Goal: Complete Application Form: Complete application form

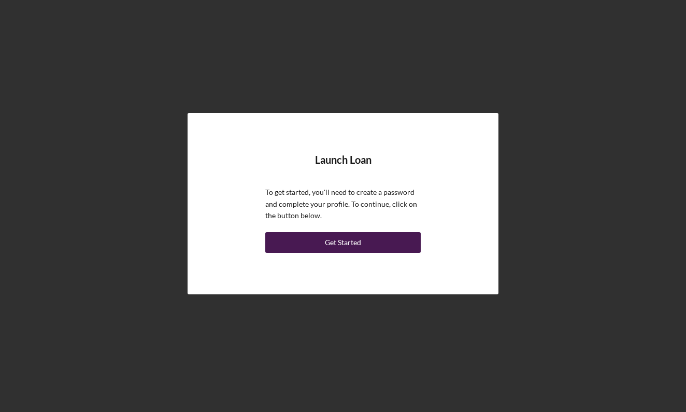
click at [371, 243] on button "Get Started" at bounding box center [342, 242] width 155 height 21
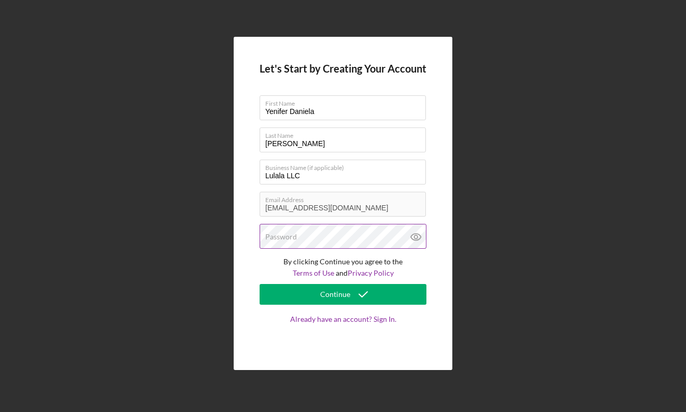
type input "Yenifer Daniela"
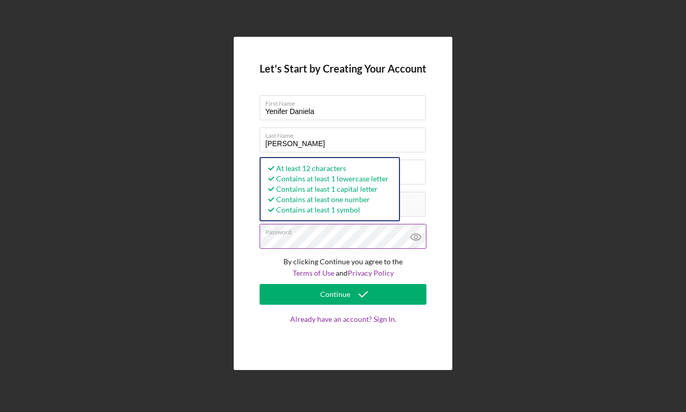
click at [419, 236] on icon at bounding box center [416, 237] width 26 height 26
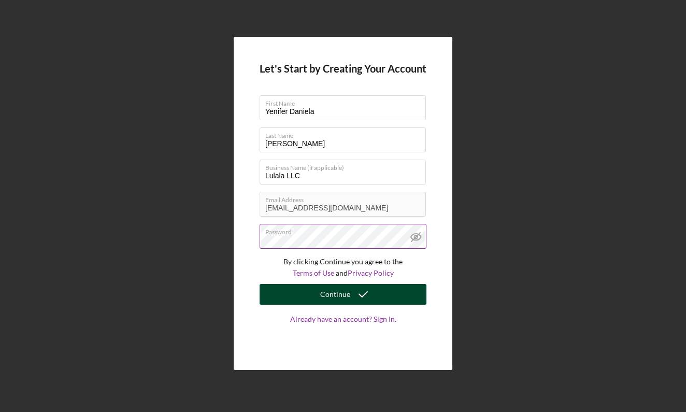
click at [401, 296] on button "Continue" at bounding box center [343, 294] width 167 height 21
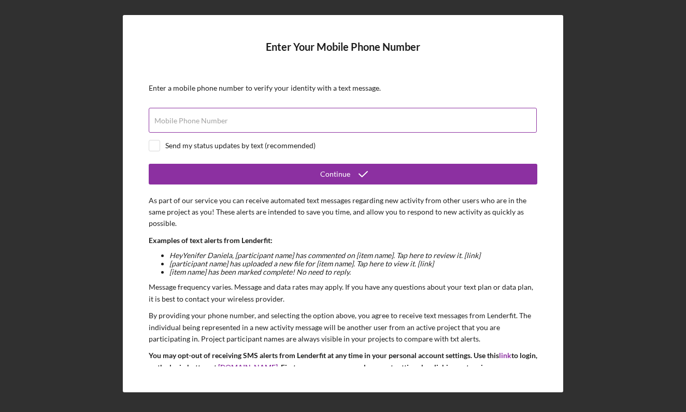
click at [357, 125] on input "Mobile Phone Number" at bounding box center [343, 120] width 388 height 25
type input "[PHONE_NUMBER]"
click at [380, 161] on form "Enter Your Mobile Phone Number Enter a mobile phone number to verify your ident…" at bounding box center [343, 203] width 389 height 325
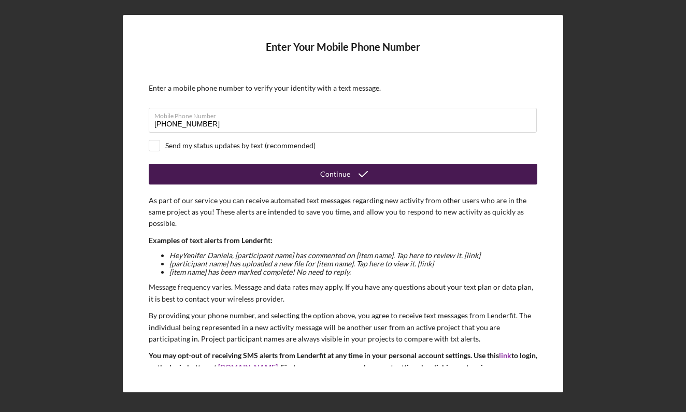
click at [388, 174] on button "Continue" at bounding box center [343, 174] width 389 height 21
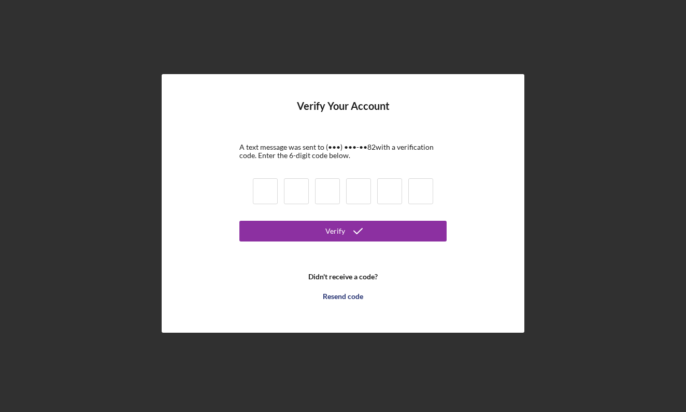
click at [268, 193] on input at bounding box center [265, 191] width 25 height 26
type input "2"
type input "7"
type input "1"
type input "6"
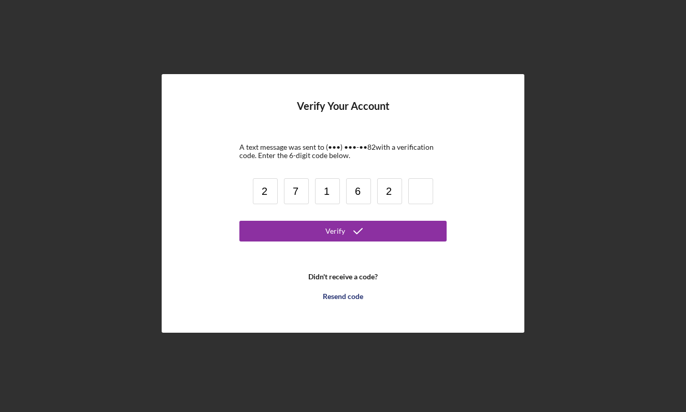
type input "2"
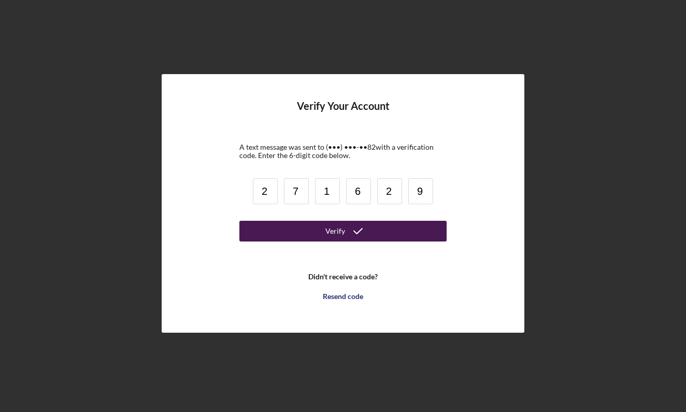
type input "9"
click at [297, 237] on button "Verify" at bounding box center [342, 231] width 207 height 21
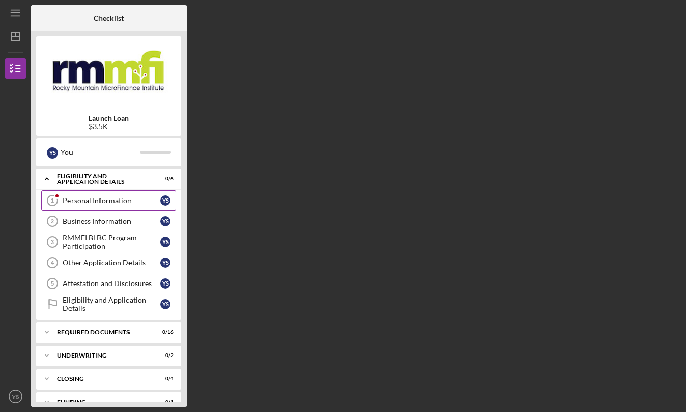
click at [134, 202] on div "Personal Information" at bounding box center [111, 200] width 97 height 8
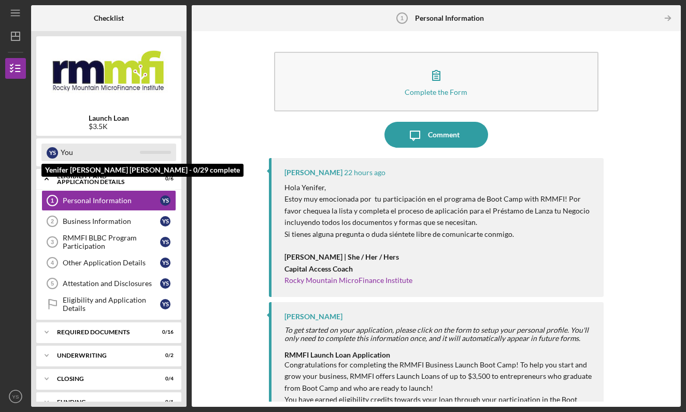
click at [152, 154] on div "Y S You" at bounding box center [108, 153] width 135 height 18
click at [125, 148] on div "You" at bounding box center [100, 153] width 79 height 18
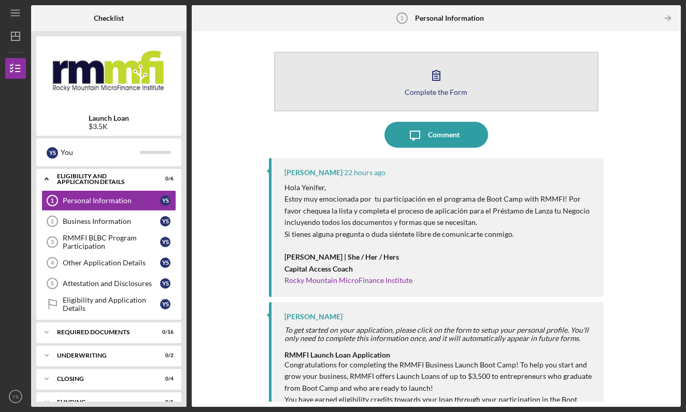
click at [411, 96] on div "Complete the Form" at bounding box center [436, 92] width 63 height 8
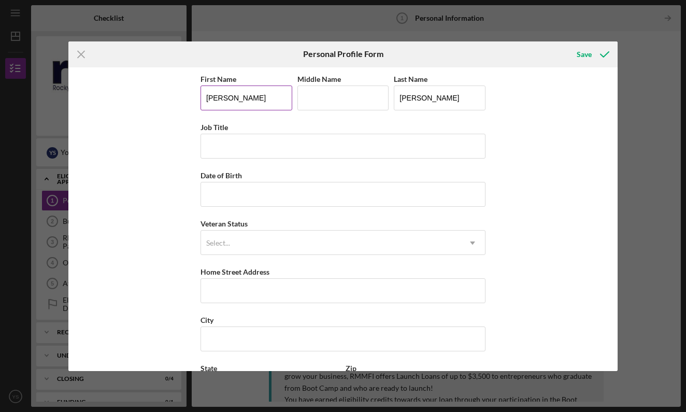
click at [262, 96] on input "[PERSON_NAME]" at bounding box center [247, 97] width 92 height 25
type input "Yenifer"
type input "[PERSON_NAME]"
click at [368, 154] on input "Job Title" at bounding box center [343, 146] width 285 height 25
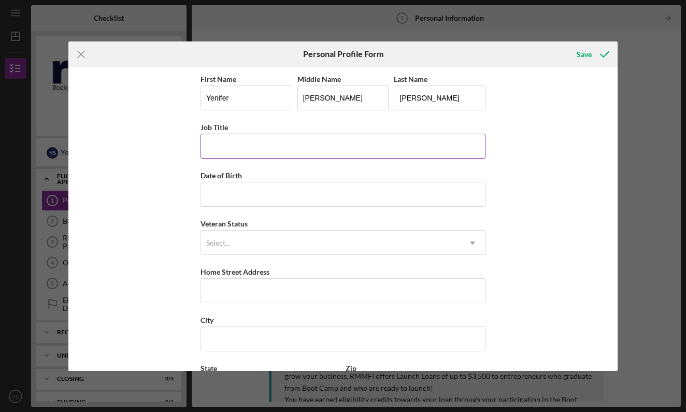
click at [480, 148] on input "Job Title" at bounding box center [343, 146] width 285 height 25
click at [479, 145] on input "Job Title" at bounding box center [343, 146] width 285 height 25
click at [405, 153] on input "Job Title" at bounding box center [343, 146] width 285 height 25
type input "Business Owner and Spanish Interpreter"
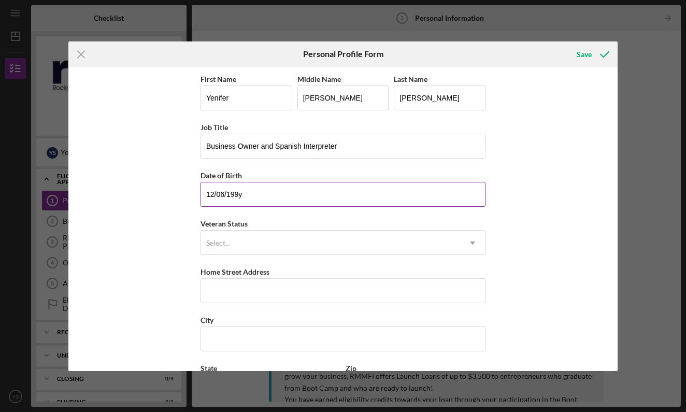
type input "[DATE]"
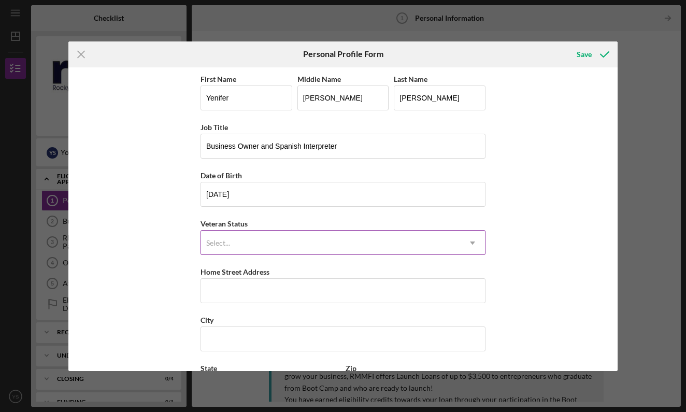
click at [339, 241] on div "Select..." at bounding box center [330, 243] width 259 height 24
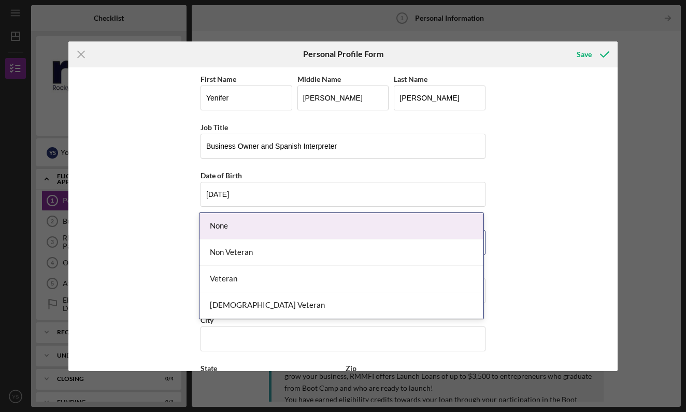
scroll to position [84, 0]
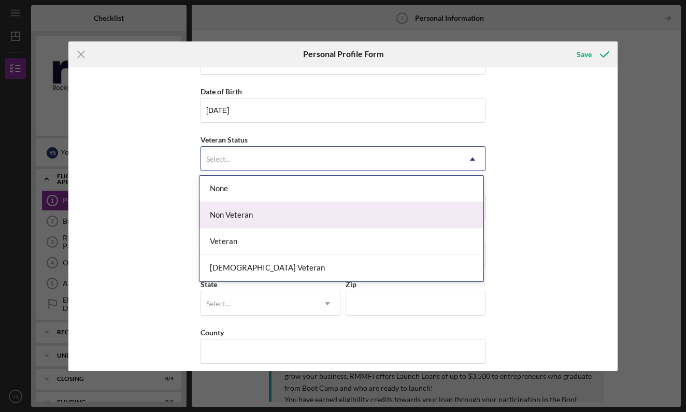
click at [314, 214] on div "Non Veteran" at bounding box center [341, 215] width 284 height 26
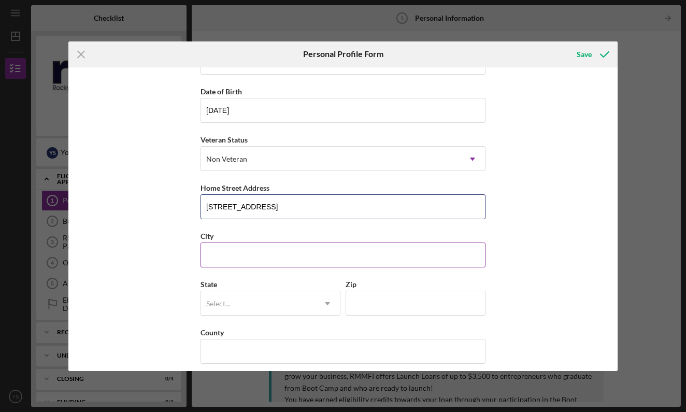
type input "[STREET_ADDRESS]"
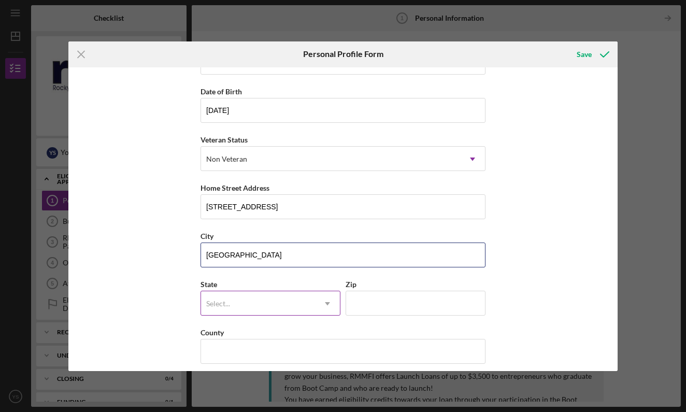
type input "[GEOGRAPHIC_DATA]"
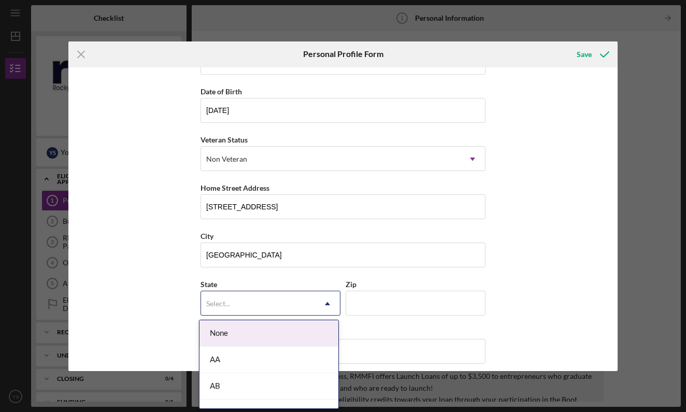
click at [286, 299] on div "Select..." at bounding box center [258, 304] width 114 height 24
type input "co"
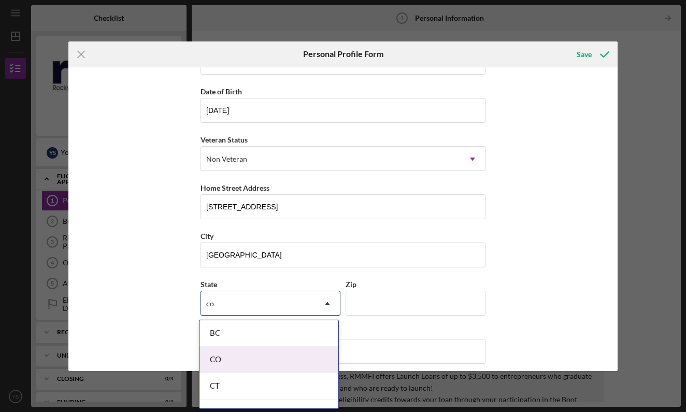
click at [290, 352] on div "CO" at bounding box center [268, 360] width 139 height 26
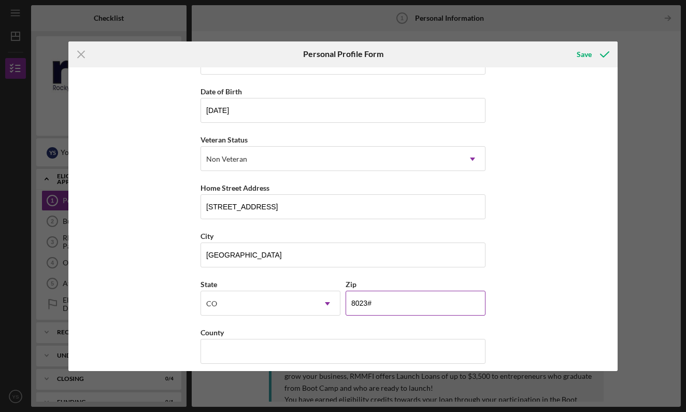
type input "80239"
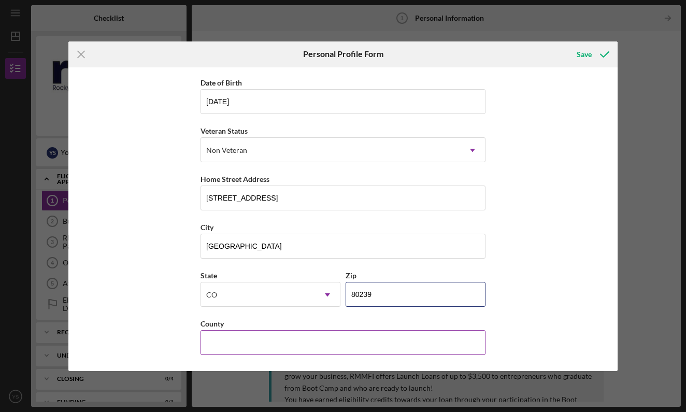
scroll to position [92, 0]
type input "[GEOGRAPHIC_DATA]"
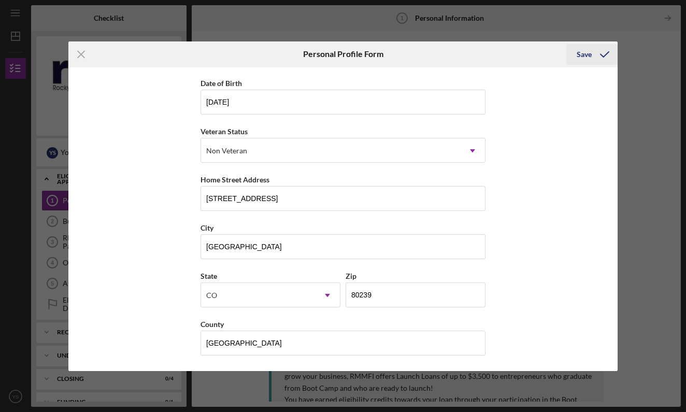
click at [592, 56] on icon "submit" at bounding box center [605, 54] width 26 height 26
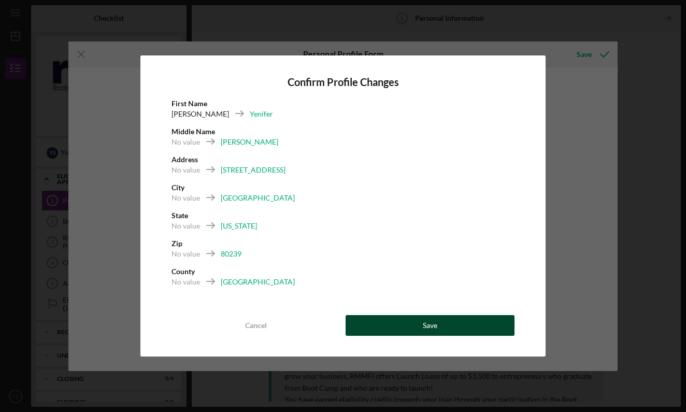
click at [406, 319] on button "Save" at bounding box center [430, 325] width 169 height 21
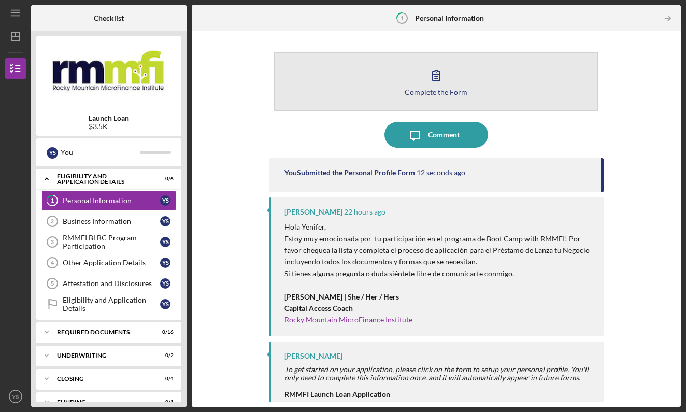
click at [494, 98] on button "Complete the Form Form" at bounding box center [436, 82] width 325 height 60
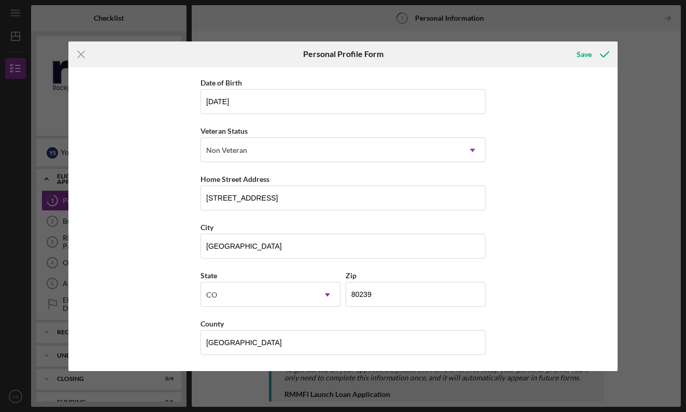
scroll to position [92, 0]
click at [599, 55] on icon "submit" at bounding box center [605, 54] width 26 height 26
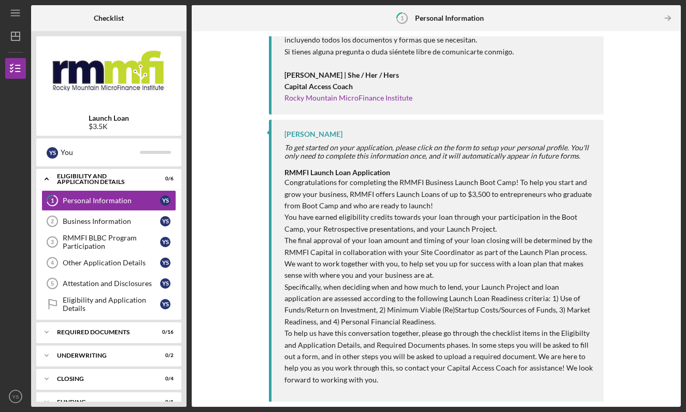
scroll to position [221, 0]
click at [150, 217] on link "Business Information 2 Business Information Y S" at bounding box center [108, 221] width 135 height 21
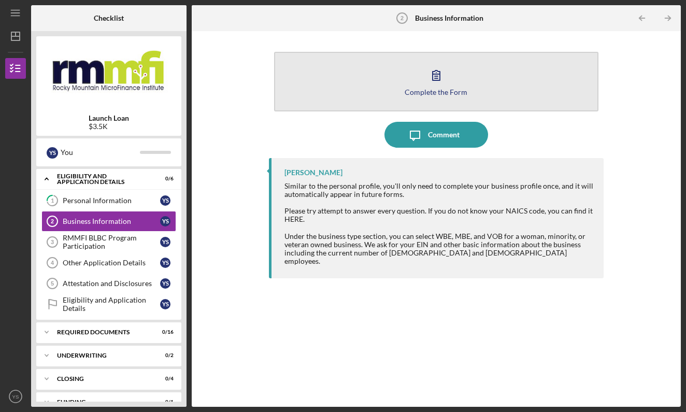
click at [459, 93] on div "Complete the Form" at bounding box center [436, 92] width 63 height 8
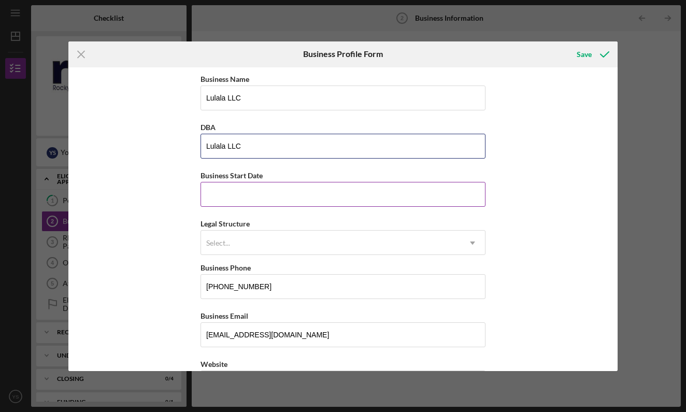
type input "Lulala LLC"
type input "[DATE]"
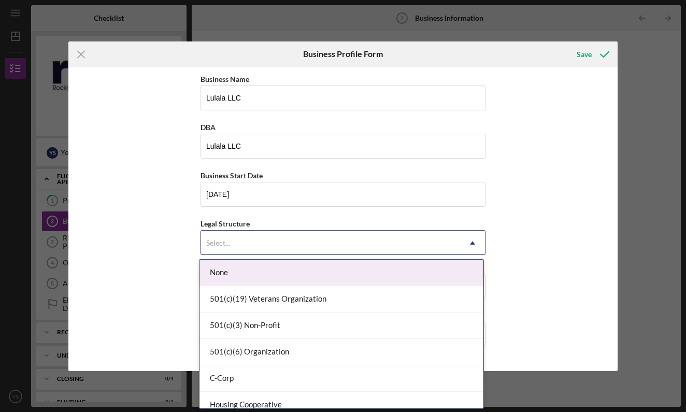
click at [288, 239] on div "Select..." at bounding box center [330, 243] width 259 height 24
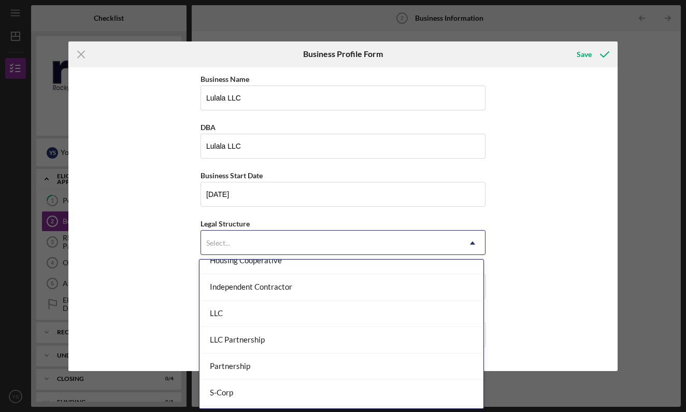
scroll to position [148, 0]
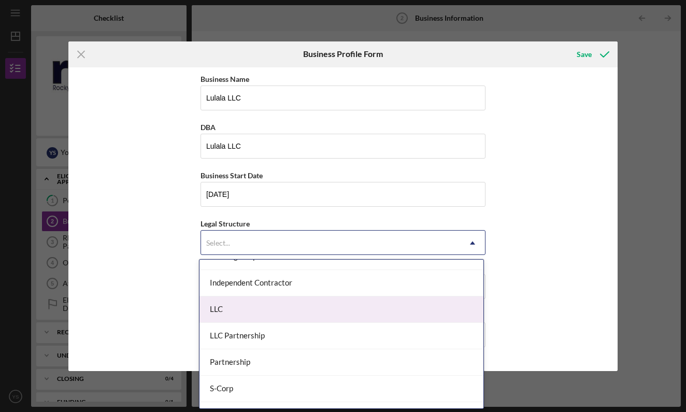
click at [353, 310] on div "LLC" at bounding box center [341, 309] width 284 height 26
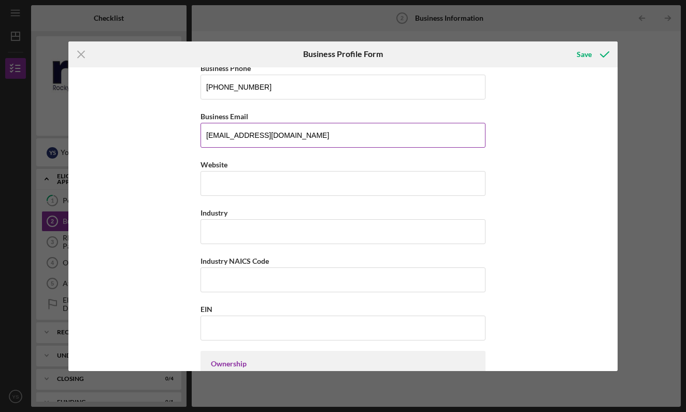
scroll to position [201, 0]
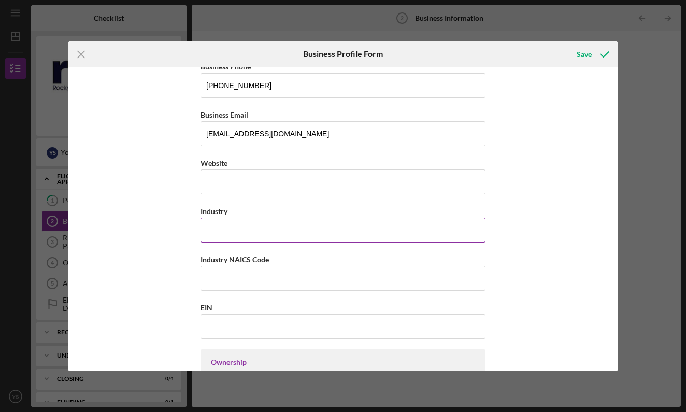
click at [383, 223] on input "Industry" at bounding box center [343, 230] width 285 height 25
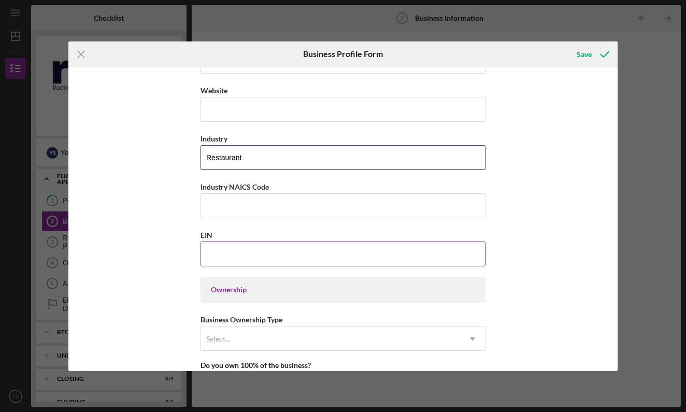
scroll to position [271, 0]
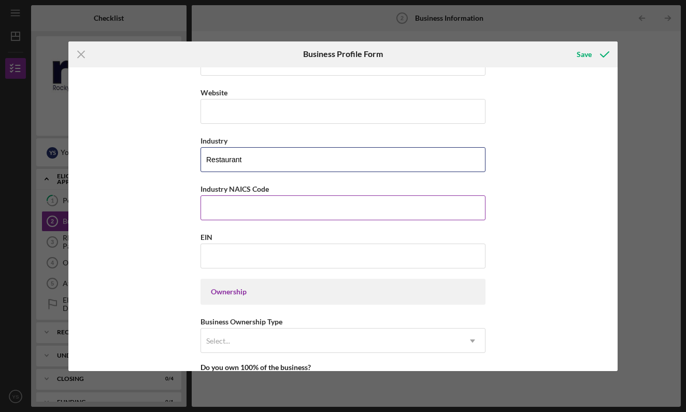
type input "Restaurant"
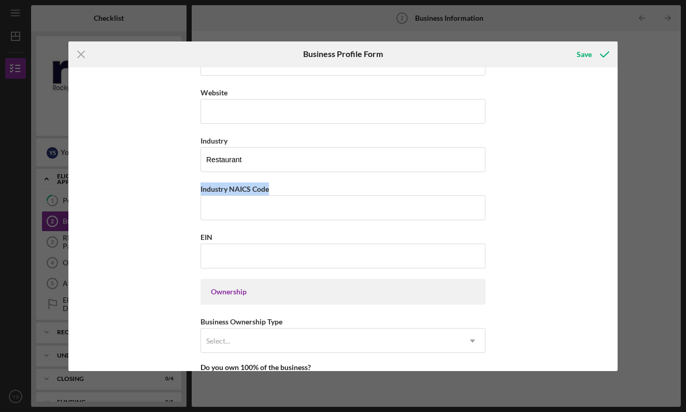
drag, startPoint x: 269, startPoint y: 187, endPoint x: 197, endPoint y: 188, distance: 72.0
click at [197, 188] on div "Business Name Lulala LLC DBA Lulala LLC Business Start Date [DATE] Legal Struct…" at bounding box center [342, 219] width 549 height 304
copy label "Industry NAICS Code"
click at [257, 208] on input "Industry NAICS Code" at bounding box center [343, 207] width 285 height 25
paste input "722513"
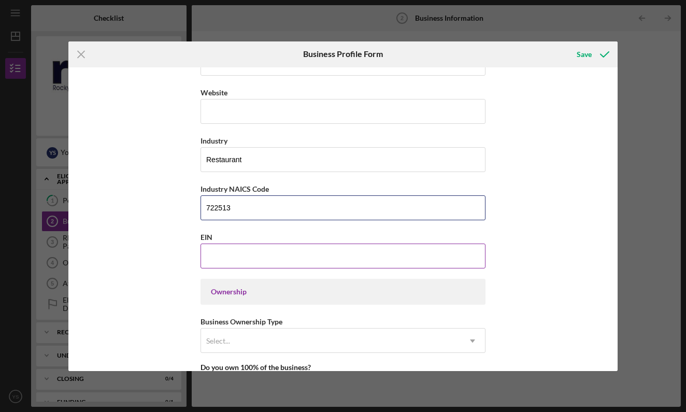
type input "722513"
click at [294, 260] on input "EIN" at bounding box center [343, 256] width 285 height 25
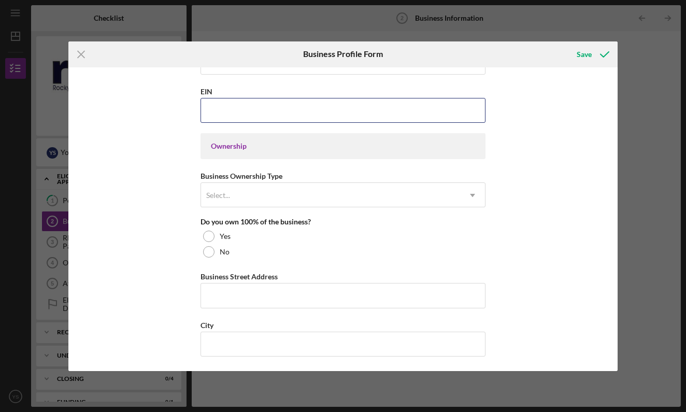
scroll to position [411, 0]
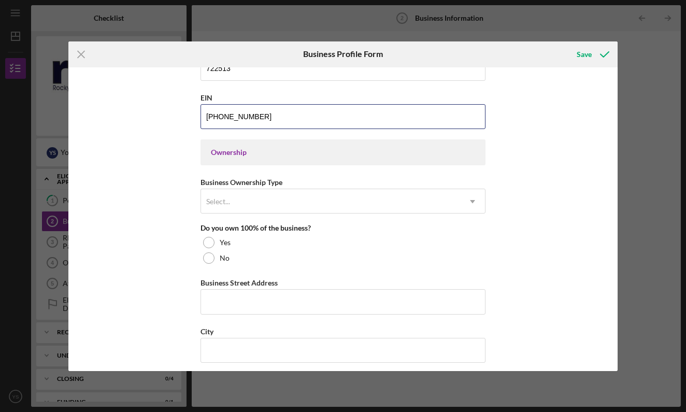
type input "[US_EMPLOYER_IDENTIFICATION_NUMBER]"
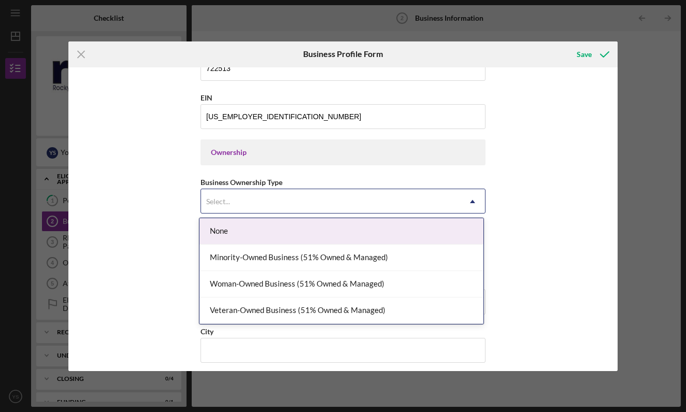
click at [457, 201] on div "Select..." at bounding box center [330, 202] width 259 height 24
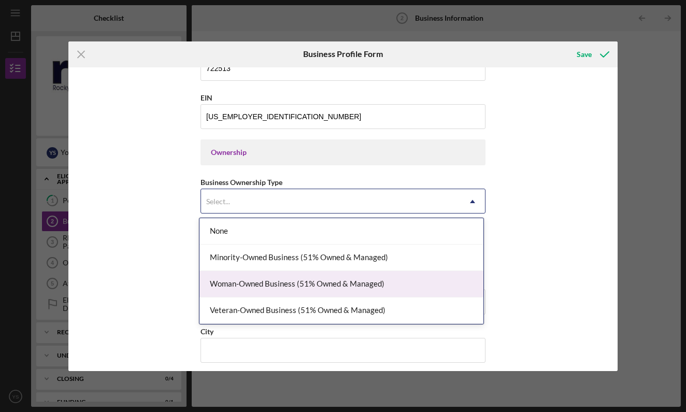
click at [382, 289] on div "Woman-Owned Business (51% Owned & Managed)" at bounding box center [341, 284] width 284 height 26
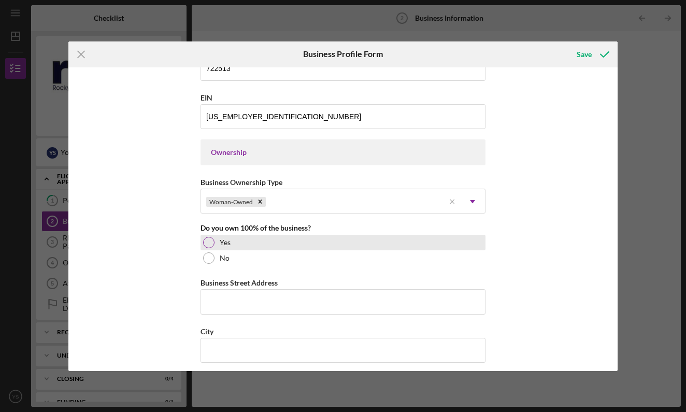
click at [290, 239] on div "Yes" at bounding box center [343, 243] width 285 height 16
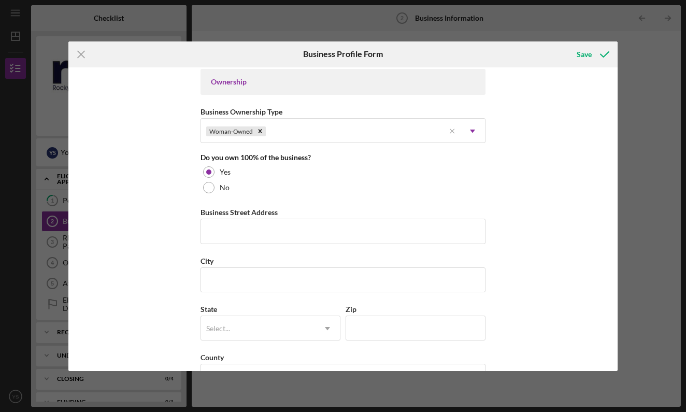
scroll to position [482, 0]
click at [394, 228] on input "[STREET_ADDRESS][US_STATE]" at bounding box center [343, 230] width 285 height 25
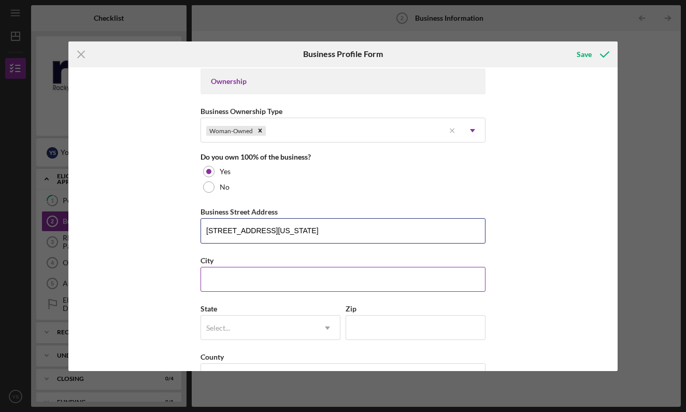
type input "[STREET_ADDRESS][US_STATE]"
click at [348, 288] on input "City" at bounding box center [343, 279] width 285 height 25
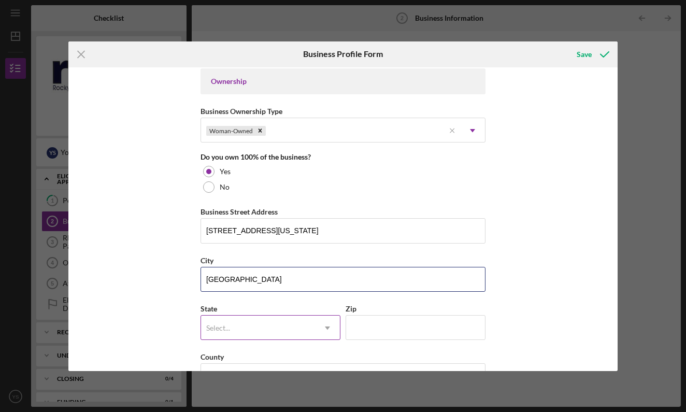
type input "[GEOGRAPHIC_DATA]"
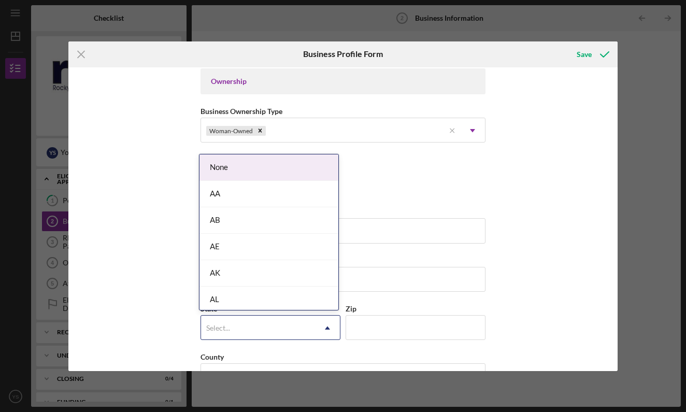
click at [304, 324] on div "Select..." at bounding box center [258, 328] width 114 height 24
type input "CO"
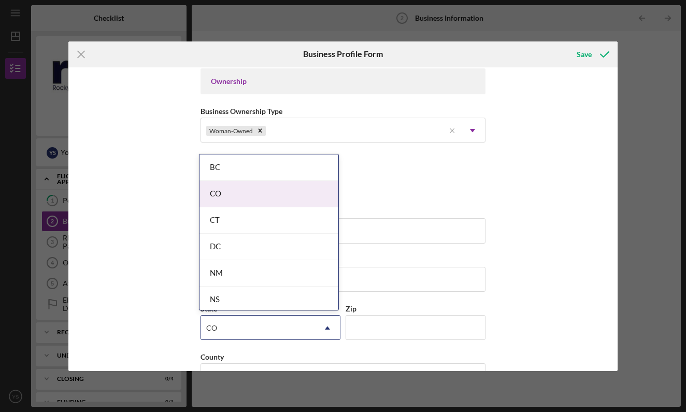
click at [273, 198] on div "CO" at bounding box center [268, 194] width 139 height 26
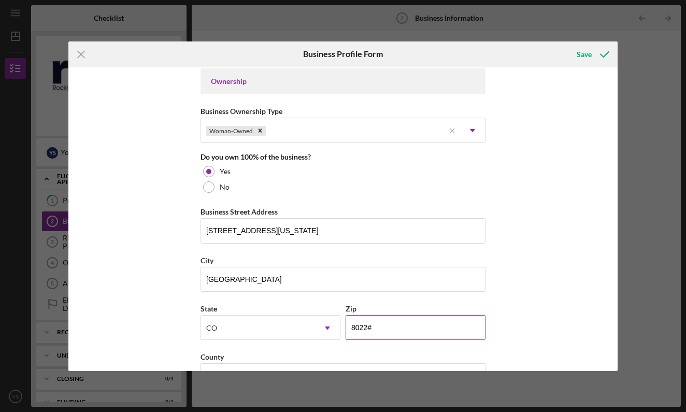
type input "80222"
click at [539, 287] on div "Business Name Lulala LLC DBA Lulala LLC Business Start Date [DATE] Legal Struct…" at bounding box center [342, 219] width 549 height 304
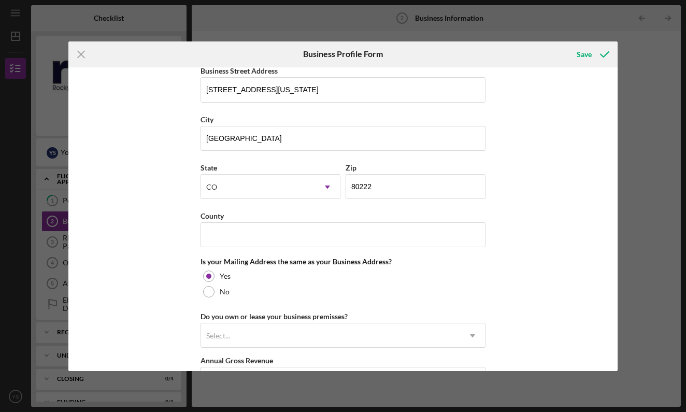
scroll to position [628, 0]
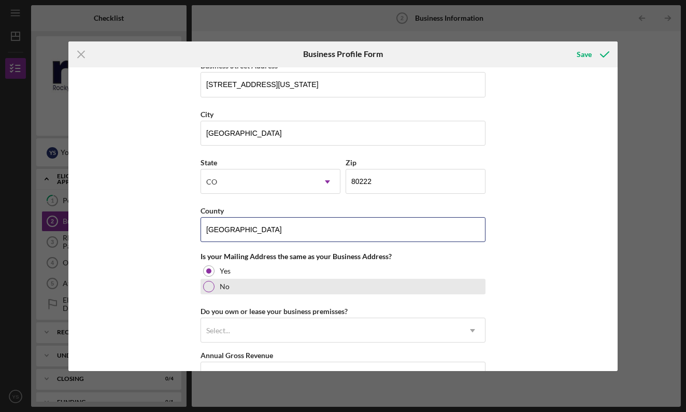
type input "[GEOGRAPHIC_DATA]"
click at [408, 289] on div "No" at bounding box center [343, 287] width 285 height 16
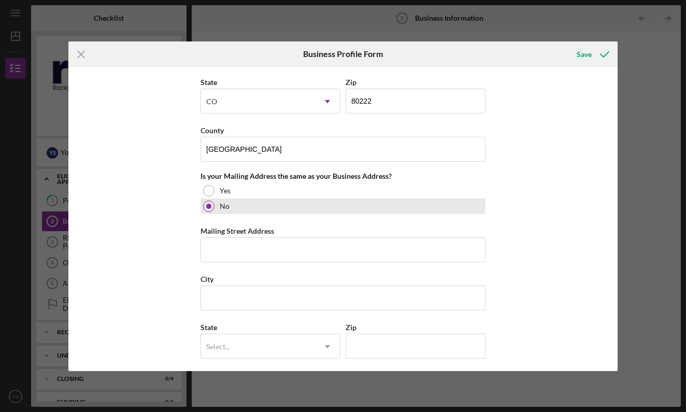
scroll to position [709, 0]
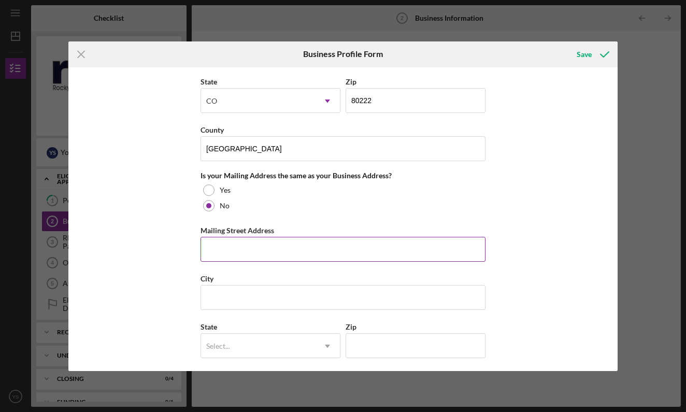
click at [369, 230] on div "Mailing Street Address" at bounding box center [343, 230] width 285 height 13
type input "[STREET_ADDRESS]"
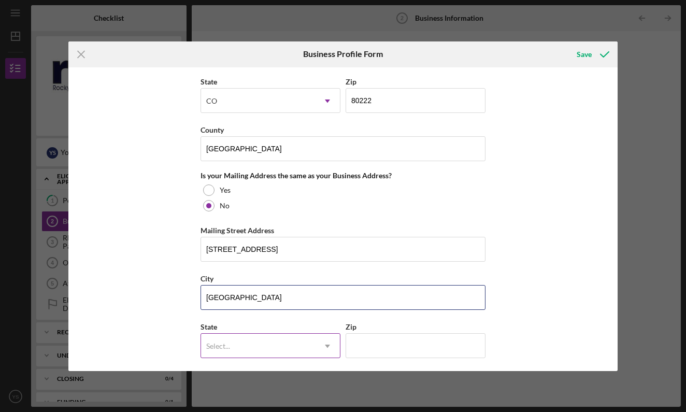
type input "[GEOGRAPHIC_DATA]"
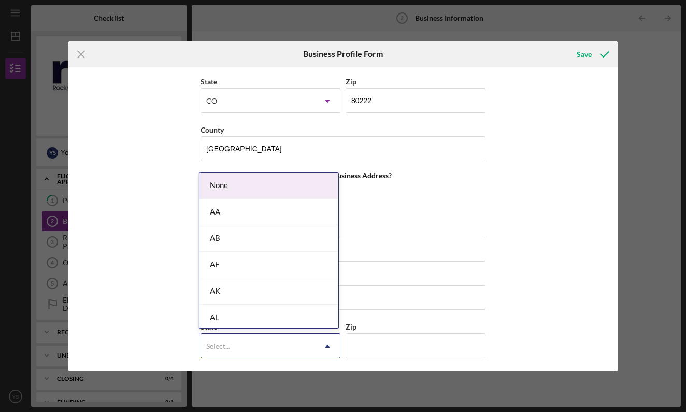
click at [279, 340] on div "Select..." at bounding box center [258, 346] width 114 height 24
type input "co"
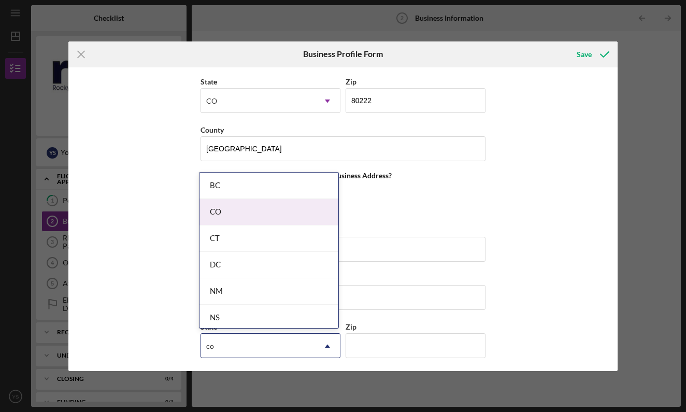
click at [235, 220] on div "CO" at bounding box center [268, 212] width 139 height 26
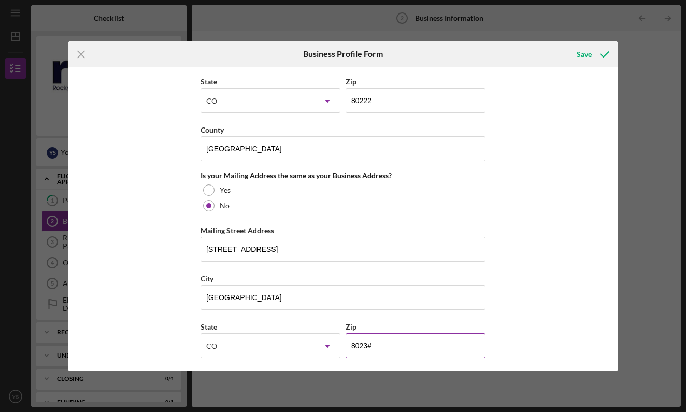
type input "80239"
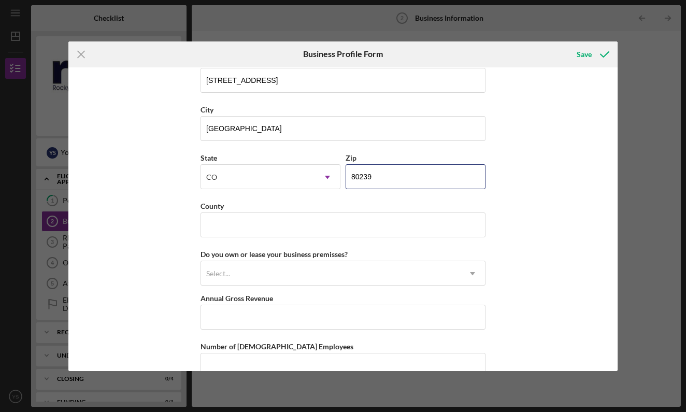
scroll to position [879, 0]
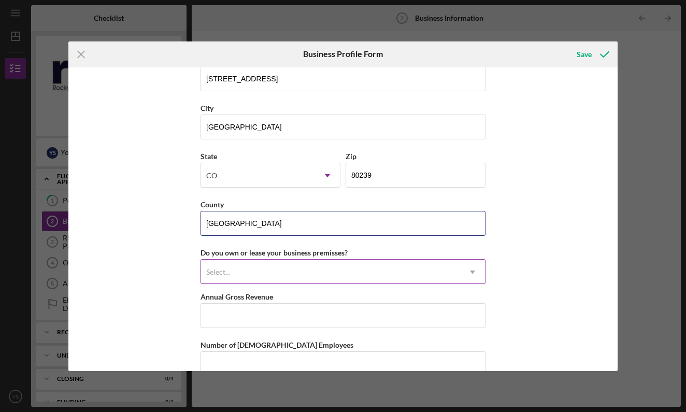
type input "[GEOGRAPHIC_DATA]"
click at [309, 274] on div "Select..." at bounding box center [330, 272] width 259 height 24
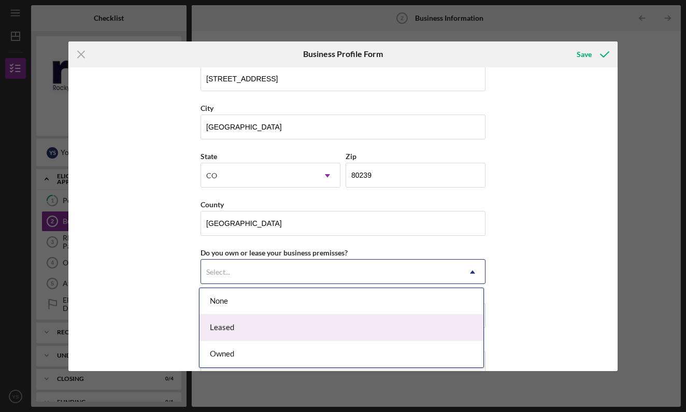
click at [309, 335] on div "Leased" at bounding box center [341, 327] width 284 height 26
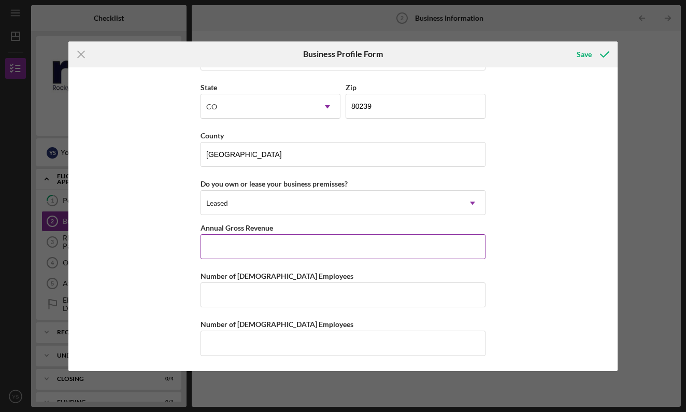
scroll to position [948, 0]
click at [298, 241] on input "Annual Gross Revenue" at bounding box center [343, 247] width 285 height 25
click at [364, 292] on input "Number of [DEMOGRAPHIC_DATA] Employees" at bounding box center [343, 295] width 285 height 25
type input "1"
click at [297, 243] on input "Annual Gross Revenue" at bounding box center [343, 247] width 285 height 25
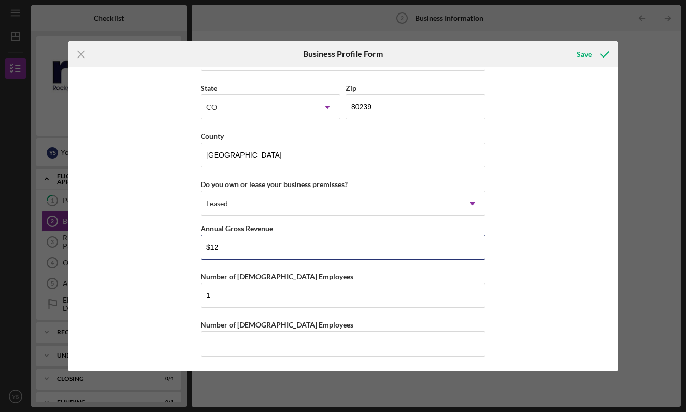
type input "$1"
type input "$12,000"
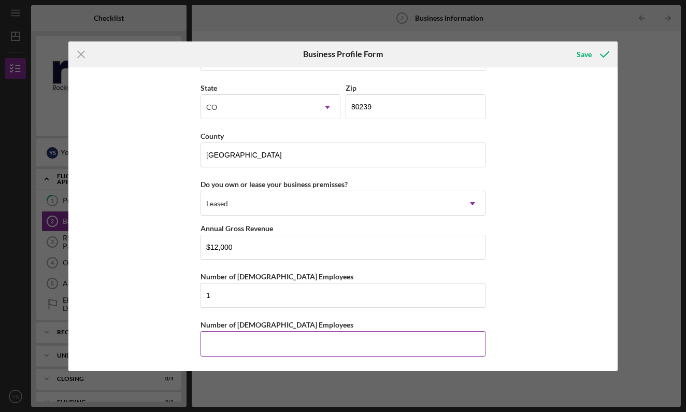
click at [282, 334] on input "Number of [DEMOGRAPHIC_DATA] Employees" at bounding box center [343, 343] width 285 height 25
type input "1"
click at [217, 245] on input "$12,000" at bounding box center [343, 247] width 285 height 25
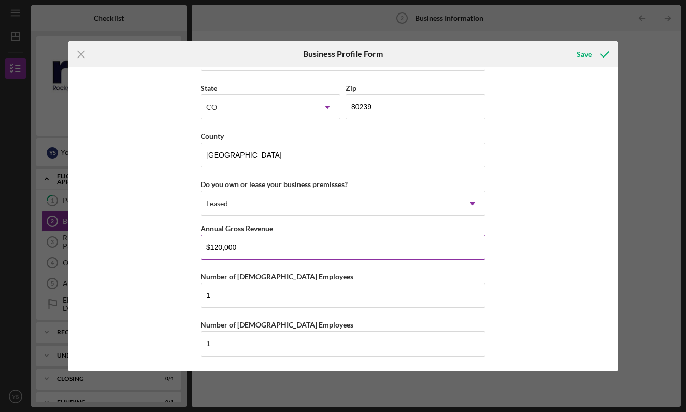
click at [470, 247] on input "$120,000" at bounding box center [343, 247] width 285 height 25
type input "$120,000"
click at [596, 50] on icon "submit" at bounding box center [605, 54] width 26 height 26
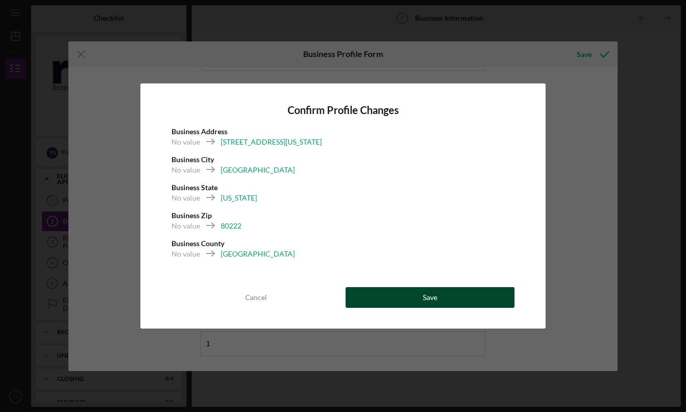
click at [465, 303] on button "Save" at bounding box center [430, 297] width 169 height 21
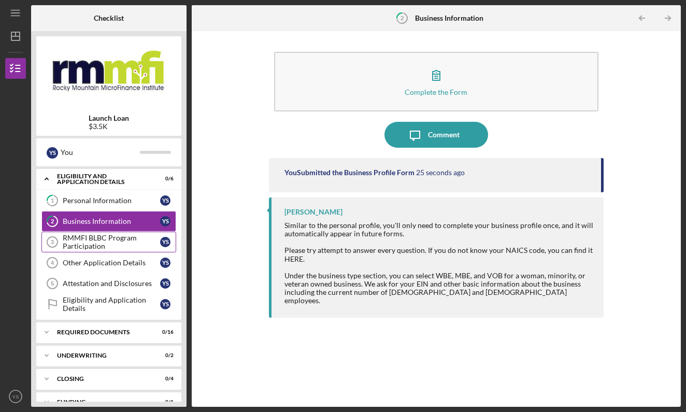
click at [136, 242] on div "RMMFI BLBC Program Participation" at bounding box center [111, 242] width 97 height 17
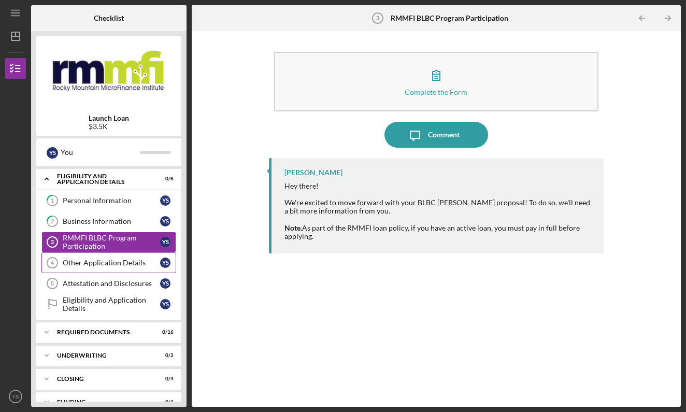
click at [144, 270] on link "Other Application Details 4 Other Application Details Y S" at bounding box center [108, 262] width 135 height 21
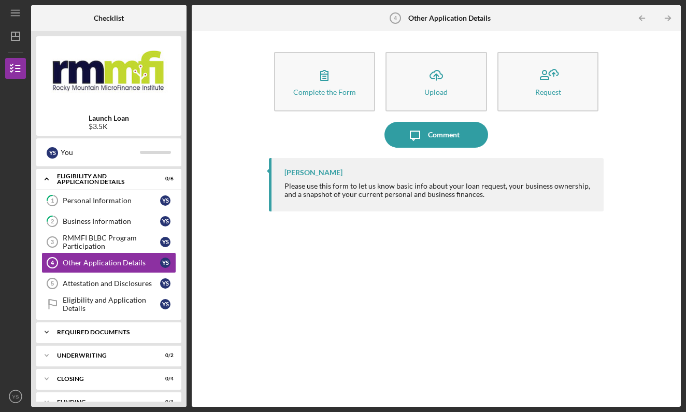
click at [123, 334] on div "Required Documents" at bounding box center [112, 332] width 111 height 6
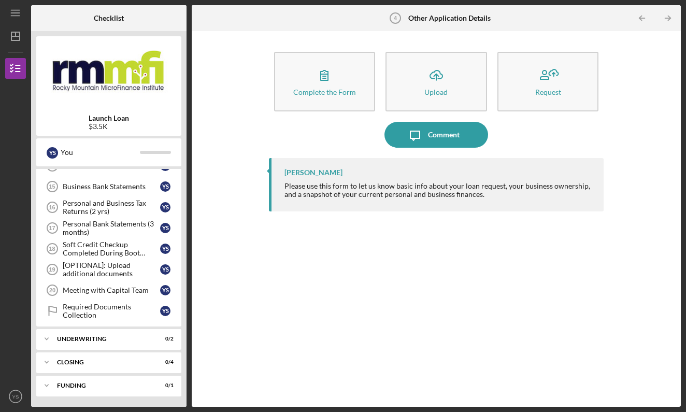
scroll to position [354, 0]
click at [88, 338] on div "Underwriting" at bounding box center [112, 339] width 111 height 6
click at [95, 360] on div "Closing" at bounding box center [112, 362] width 111 height 6
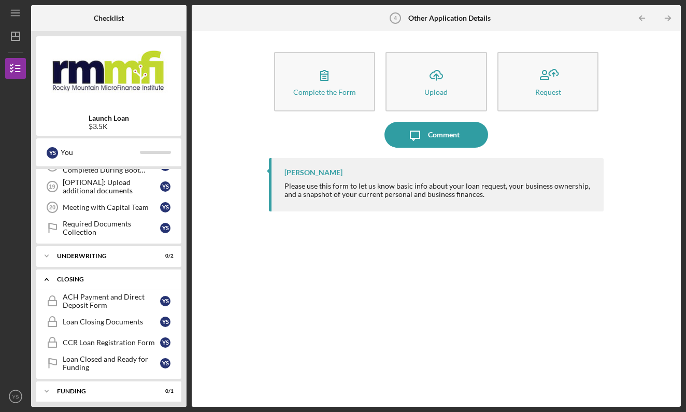
scroll to position [441, 0]
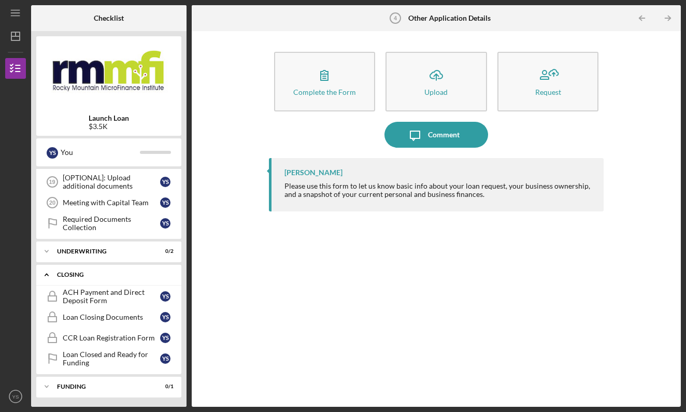
click at [95, 273] on div "Closing" at bounding box center [112, 274] width 111 height 6
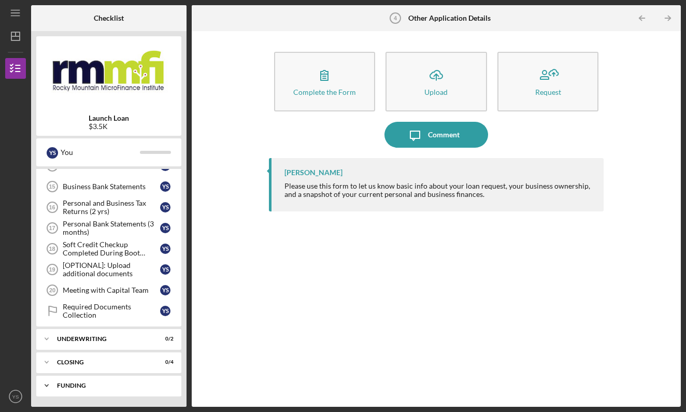
click at [96, 385] on div "Funding" at bounding box center [112, 385] width 111 height 6
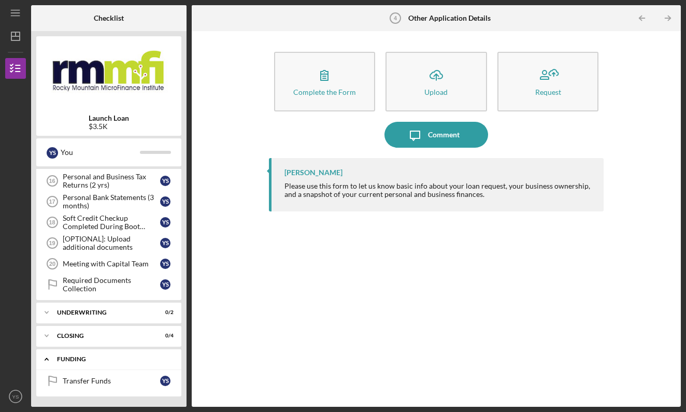
scroll to position [380, 0]
click at [98, 360] on div "Funding" at bounding box center [112, 359] width 111 height 6
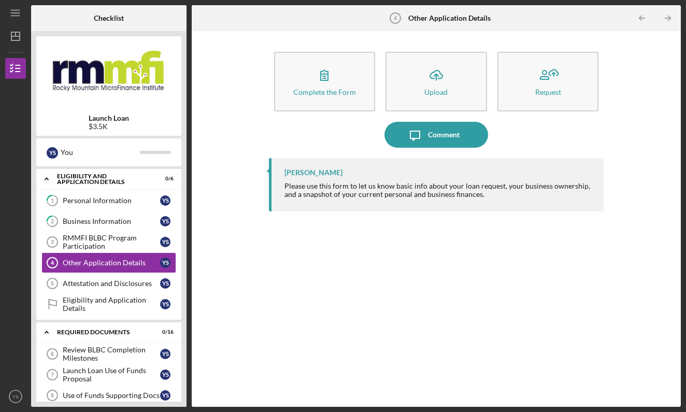
scroll to position [0, 0]
click at [130, 242] on div "RMMFI BLBC Program Participation" at bounding box center [111, 242] width 97 height 17
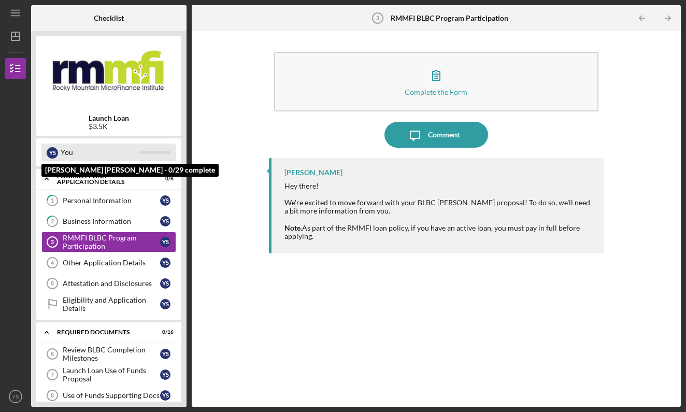
click at [112, 151] on div "You" at bounding box center [100, 153] width 79 height 18
click at [169, 156] on div "Y S You" at bounding box center [108, 153] width 135 height 18
click at [146, 149] on div "Y S You" at bounding box center [108, 153] width 135 height 18
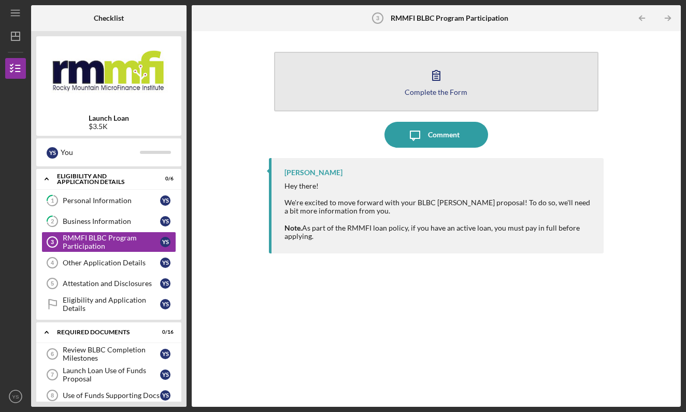
click at [447, 100] on button "Complete the Form Form" at bounding box center [436, 82] width 325 height 60
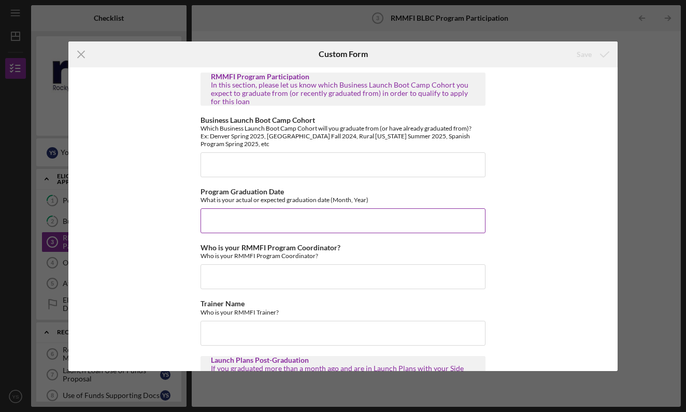
click at [273, 221] on input "Program Graduation Date" at bounding box center [343, 220] width 285 height 25
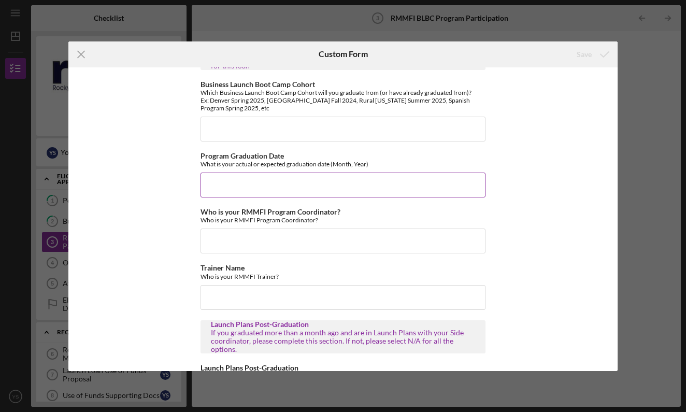
scroll to position [45, 0]
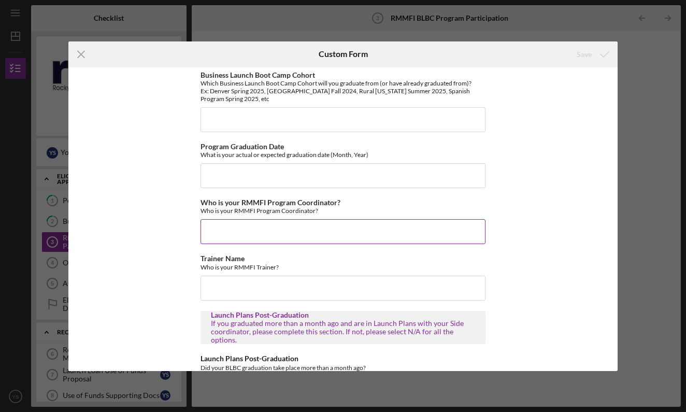
click at [266, 229] on input "Who is your RMMFI Program Coordinator?" at bounding box center [343, 231] width 285 height 25
type input "G"
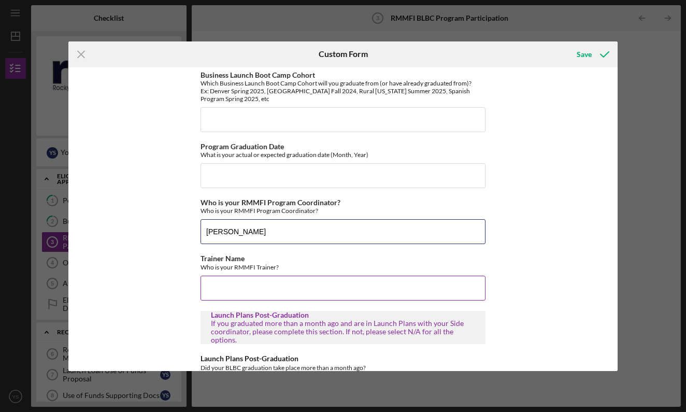
type input "[PERSON_NAME]"
type input "g"
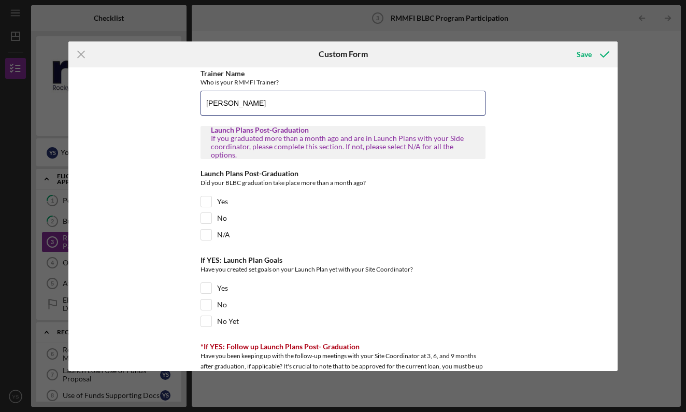
scroll to position [231, 0]
type input "[PERSON_NAME]"
click at [223, 219] on label "No" at bounding box center [222, 217] width 10 height 10
click at [211, 219] on input "No" at bounding box center [206, 217] width 10 height 10
checkbox input "true"
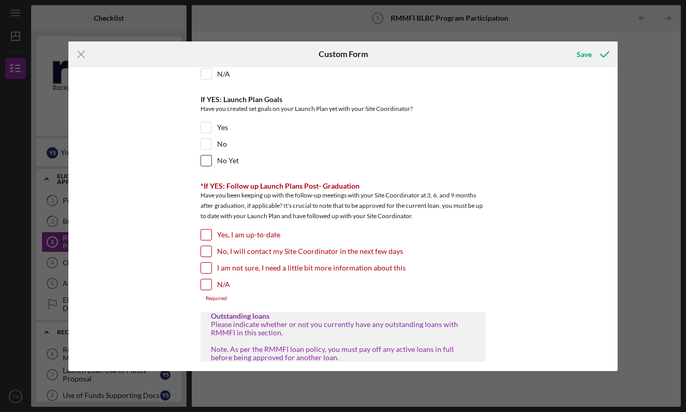
scroll to position [398, 0]
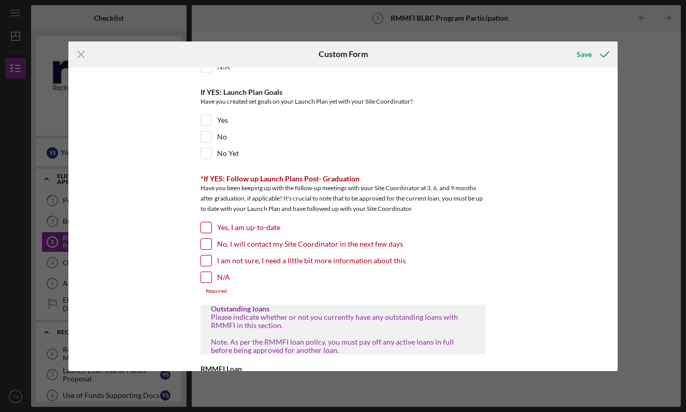
click at [205, 229] on input "Yes, I am up-to-date" at bounding box center [206, 227] width 10 height 10
checkbox input "true"
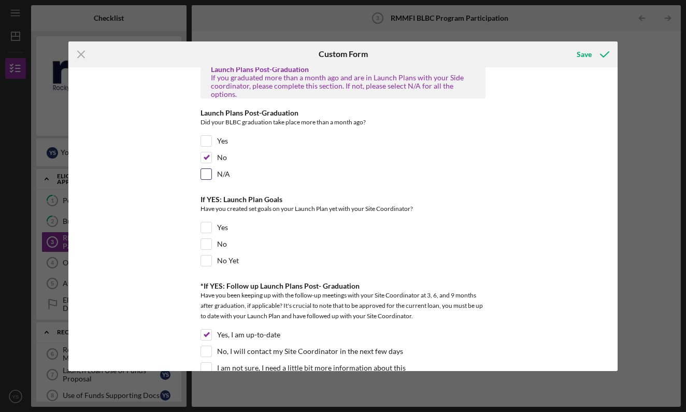
scroll to position [292, 0]
click at [222, 145] on div "Yes" at bounding box center [343, 142] width 285 height 17
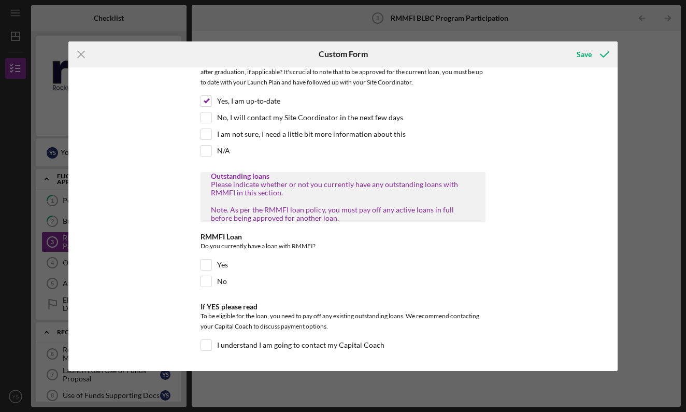
scroll to position [524, 0]
click at [235, 261] on div "Yes" at bounding box center [343, 268] width 285 height 17
click at [204, 268] on input "Yes" at bounding box center [206, 265] width 10 height 10
checkbox input "true"
click at [206, 340] on input "I understand I am going to contact my Capital Coach" at bounding box center [206, 345] width 10 height 10
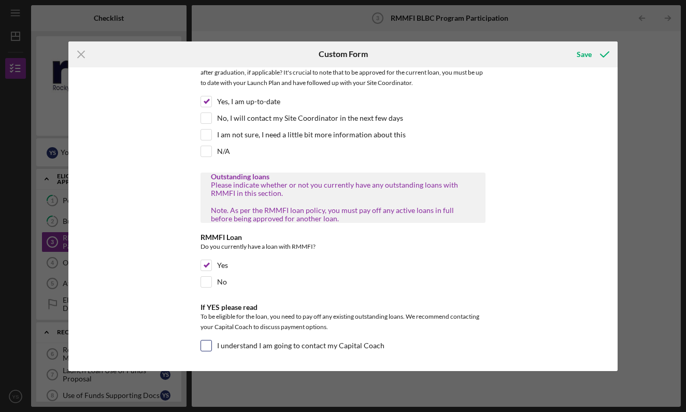
checkbox input "true"
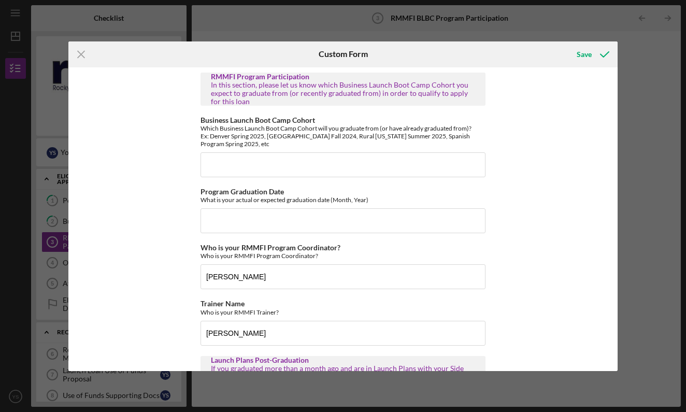
scroll to position [0, 0]
click at [306, 157] on input "Business Launch Boot Camp Cohort" at bounding box center [343, 164] width 285 height 25
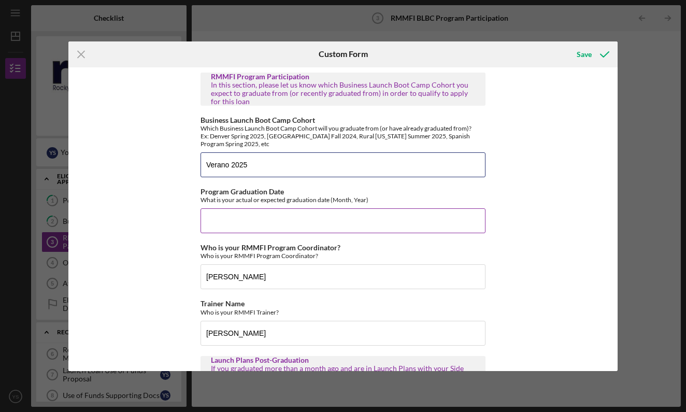
type input "Verano 2025"
click at [304, 216] on input "Program Graduation Date" at bounding box center [343, 220] width 285 height 25
type input "a"
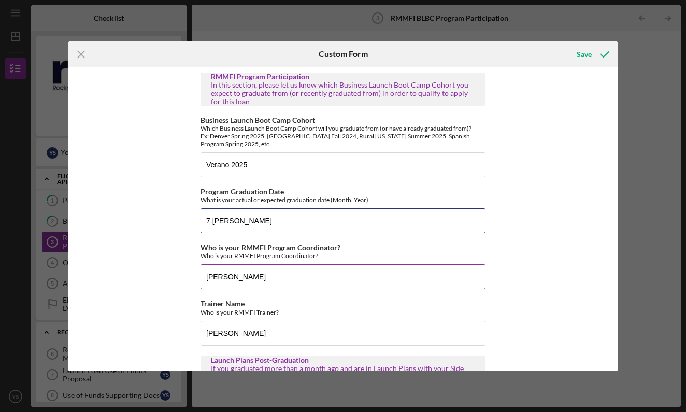
type input "7 [PERSON_NAME]"
click at [310, 267] on input "[PERSON_NAME]" at bounding box center [343, 276] width 285 height 25
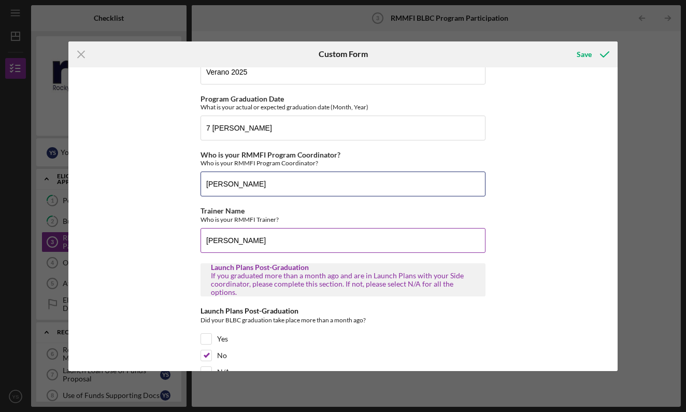
scroll to position [111, 0]
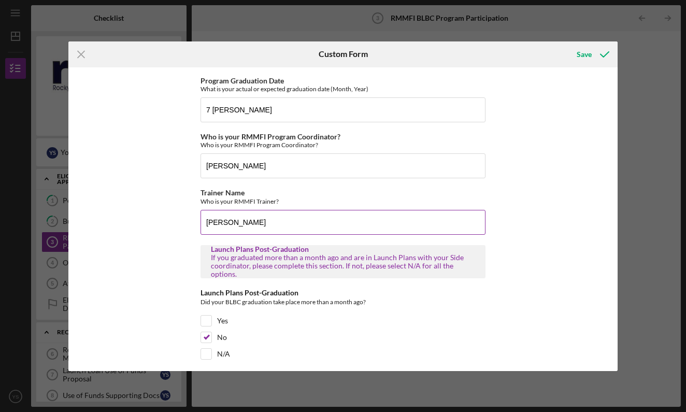
click at [318, 227] on input "[PERSON_NAME]" at bounding box center [343, 222] width 285 height 25
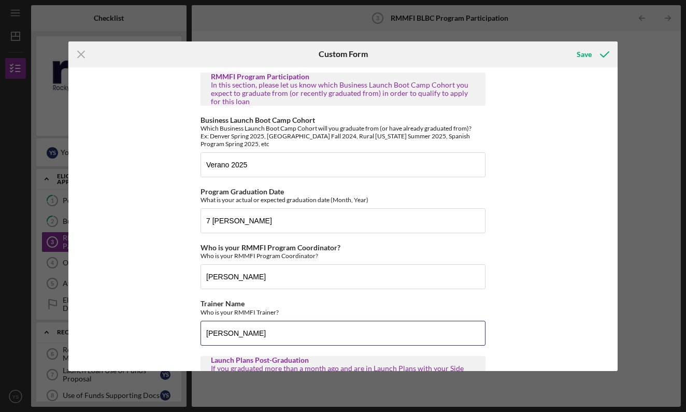
scroll to position [0, 0]
type input "[PERSON_NAME]"
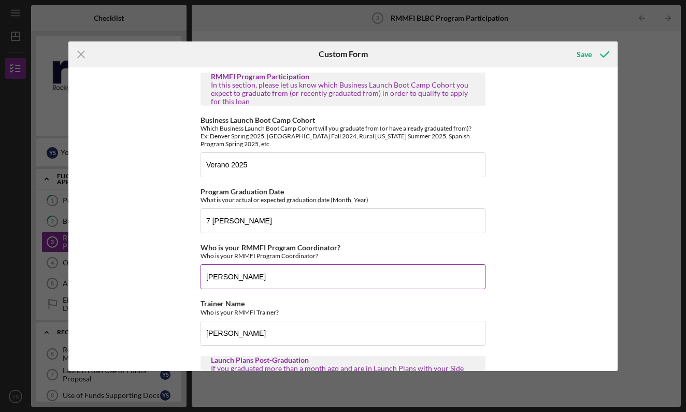
click at [325, 273] on input "[PERSON_NAME]" at bounding box center [343, 276] width 285 height 25
type input "[MEDICAL_DATA][PERSON_NAME]"
click at [591, 54] on button "Save" at bounding box center [591, 54] width 51 height 21
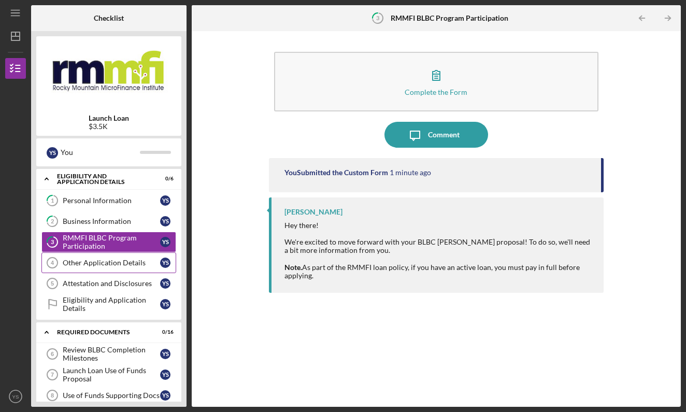
click at [139, 267] on link "Other Application Details 4 Other Application Details Y S" at bounding box center [108, 262] width 135 height 21
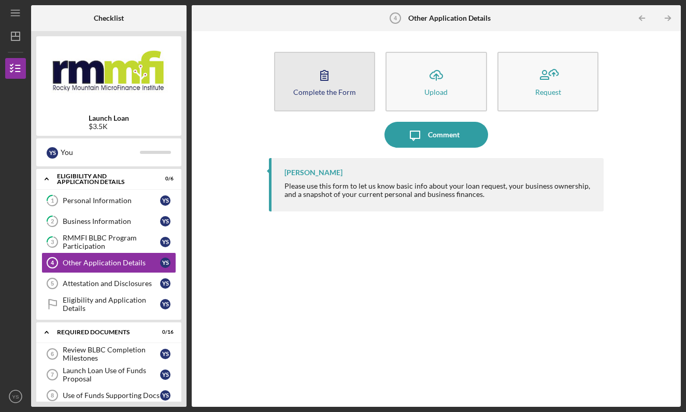
click at [351, 84] on button "Complete the Form Form" at bounding box center [325, 82] width 102 height 60
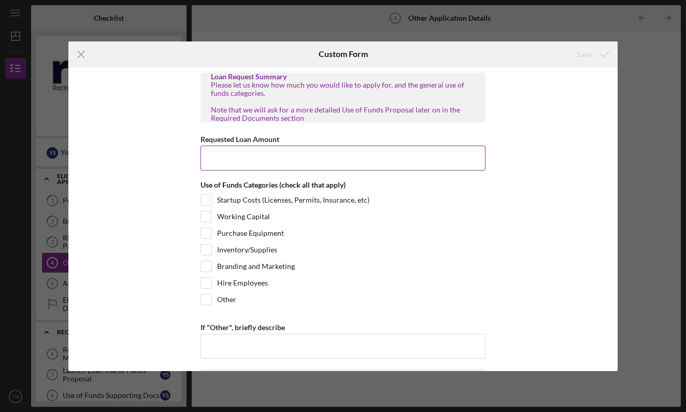
click at [373, 152] on input "Requested Loan Amount" at bounding box center [343, 158] width 285 height 25
type input "$3,500"
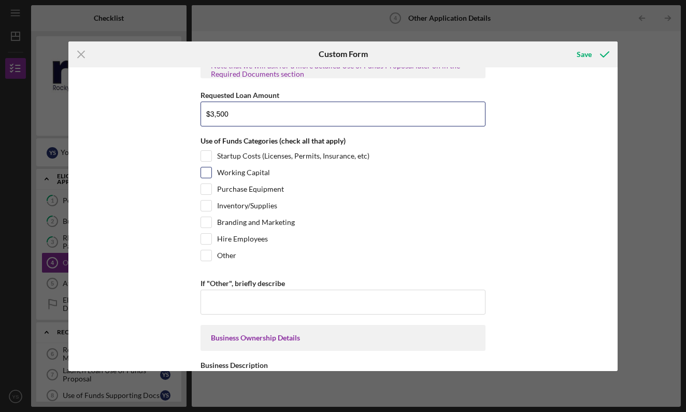
scroll to position [47, 0]
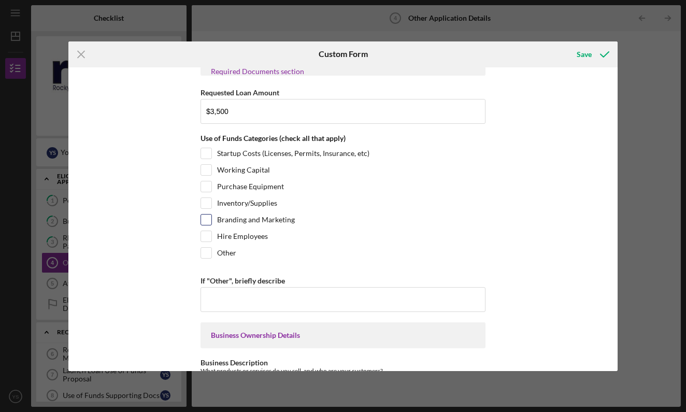
click at [271, 221] on label "Branding and Marketing" at bounding box center [256, 219] width 78 height 10
click at [211, 221] on input "Branding and Marketing" at bounding box center [206, 219] width 10 height 10
checkbox input "true"
